Goal: Transaction & Acquisition: Purchase product/service

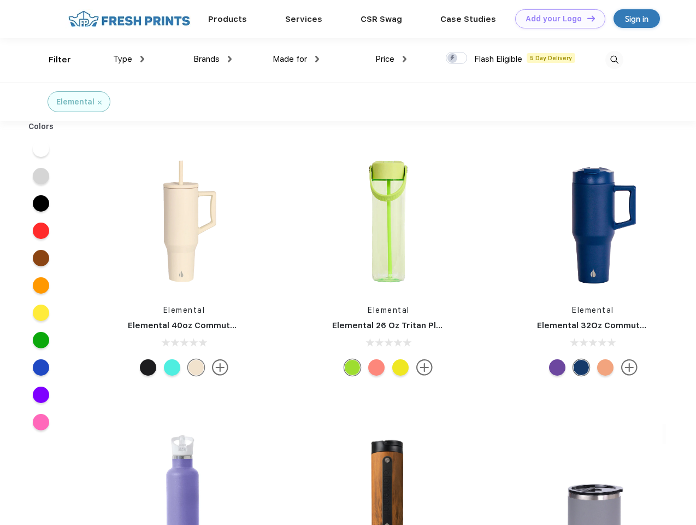
click at [556, 19] on link "Add your Logo Design Tool" at bounding box center [560, 18] width 90 height 19
click at [0, 0] on div "Design Tool" at bounding box center [0, 0] width 0 height 0
click at [586, 18] on link "Add your Logo Design Tool" at bounding box center [560, 18] width 90 height 19
click at [52, 60] on div "Filter" at bounding box center [60, 60] width 22 height 13
click at [129, 59] on span "Type" at bounding box center [122, 59] width 19 height 10
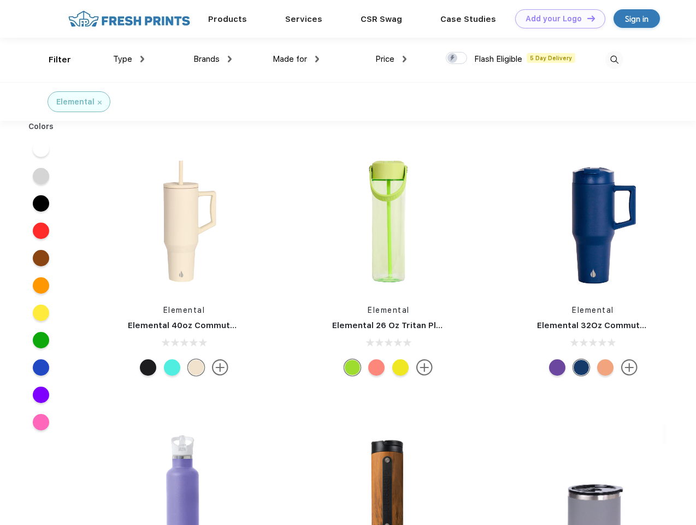
click at [213, 59] on span "Brands" at bounding box center [206, 59] width 26 height 10
click at [296, 59] on span "Made for" at bounding box center [290, 59] width 34 height 10
click at [391, 59] on span "Price" at bounding box center [384, 59] width 19 height 10
click at [457, 58] on div at bounding box center [456, 58] width 21 height 12
click at [453, 58] on input "checkbox" at bounding box center [449, 54] width 7 height 7
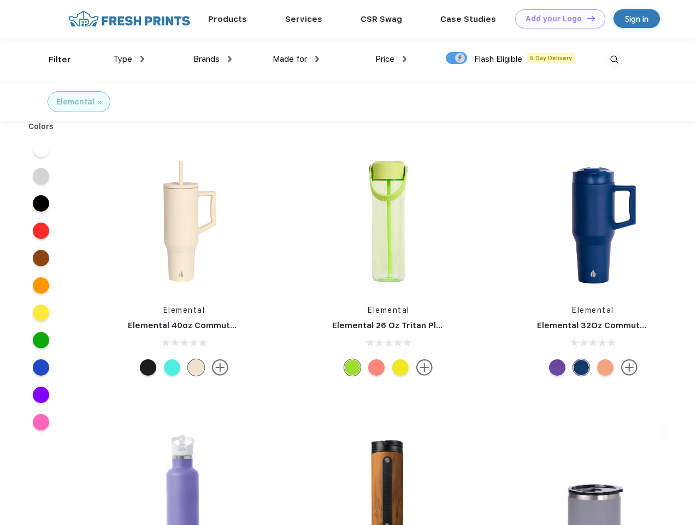
click at [614, 60] on img at bounding box center [614, 60] width 18 height 18
